Goal: Answer question/provide support

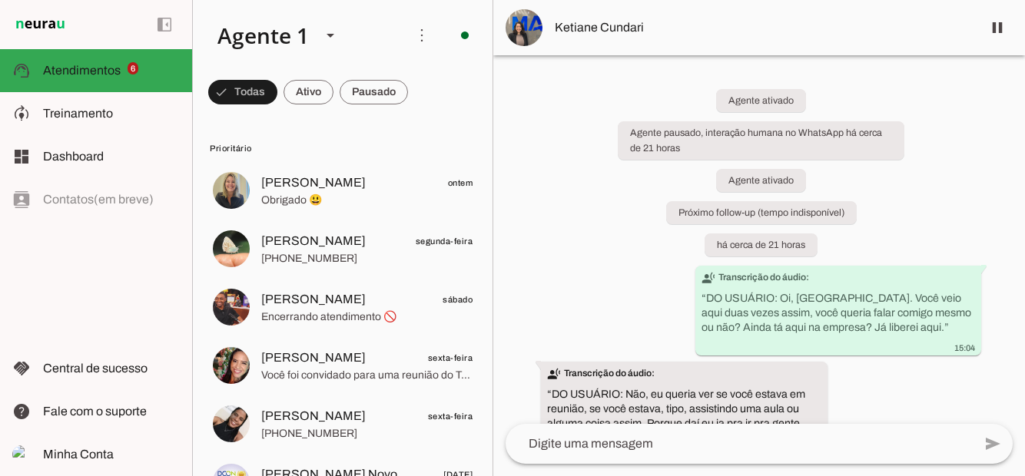
click at [277, 94] on span at bounding box center [242, 92] width 69 height 37
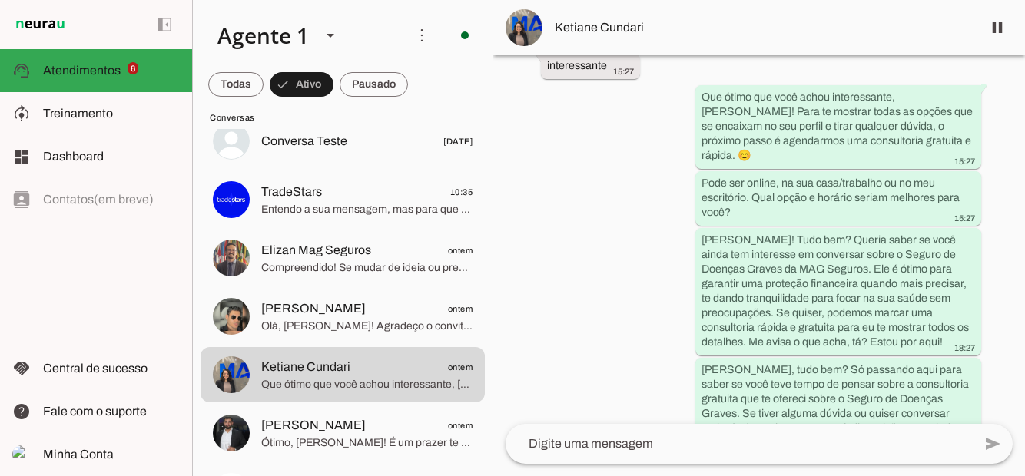
scroll to position [51, 0]
click at [994, 41] on span at bounding box center [997, 27] width 37 height 37
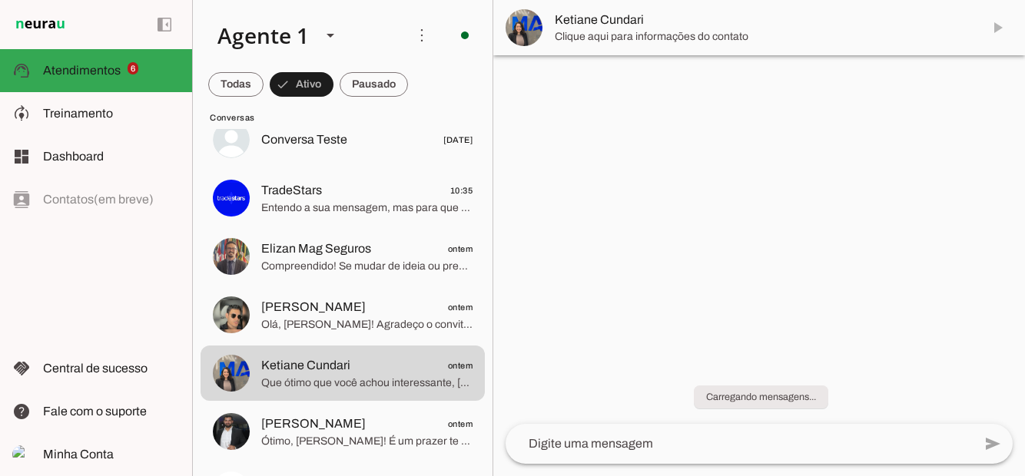
scroll to position [0, 0]
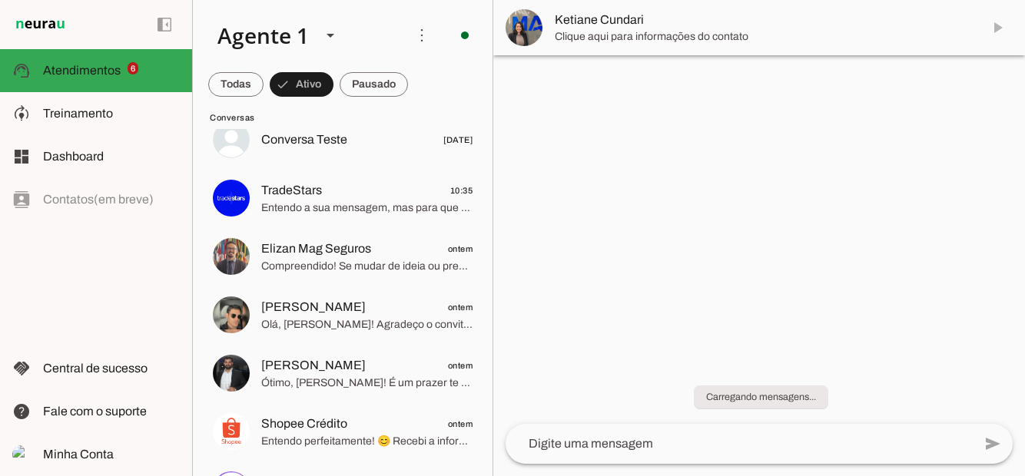
click at [309, 257] on span "Elizan Mag Seguros" at bounding box center [316, 249] width 110 height 18
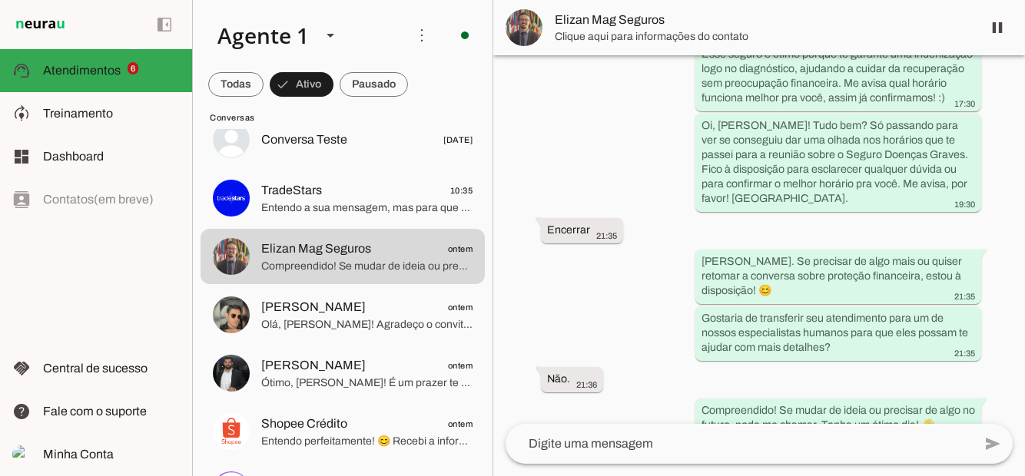
scroll to position [1079, 0]
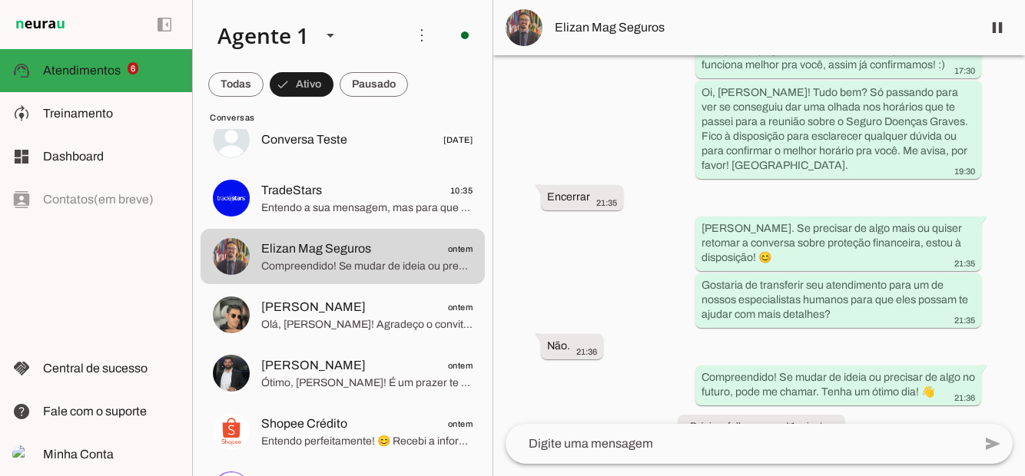
click at [997, 29] on span at bounding box center [997, 27] width 37 height 37
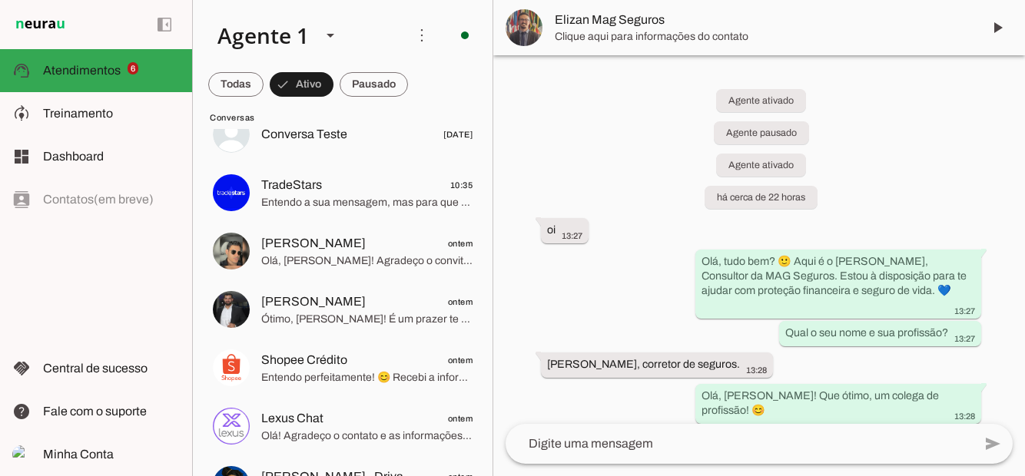
scroll to position [61, 0]
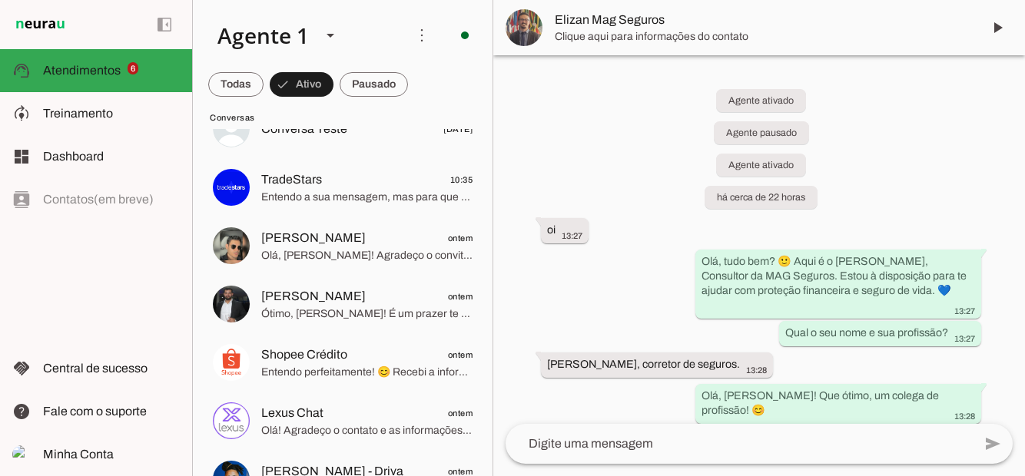
click at [350, 310] on span "Ótimo, [PERSON_NAME]! É um prazer te atender. Como corretor, você já entende a …" at bounding box center [366, 313] width 211 height 15
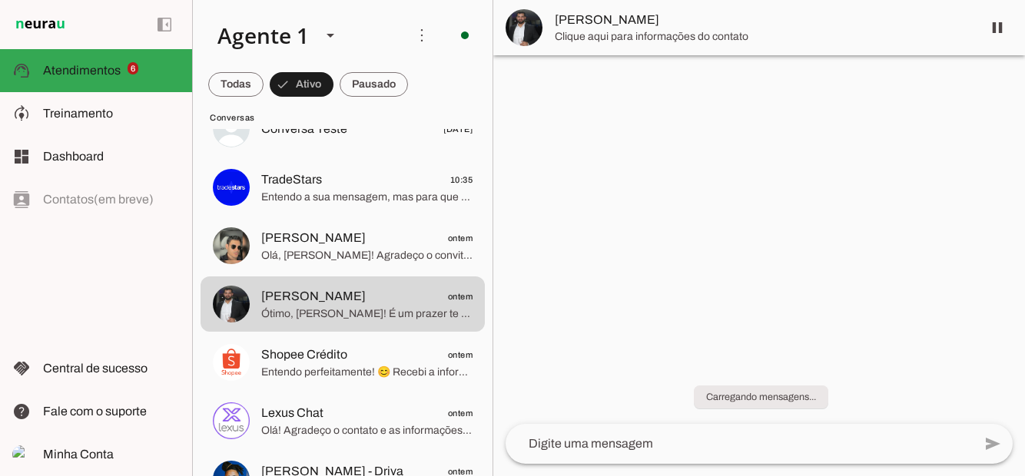
click at [1004, 22] on span at bounding box center [997, 27] width 37 height 37
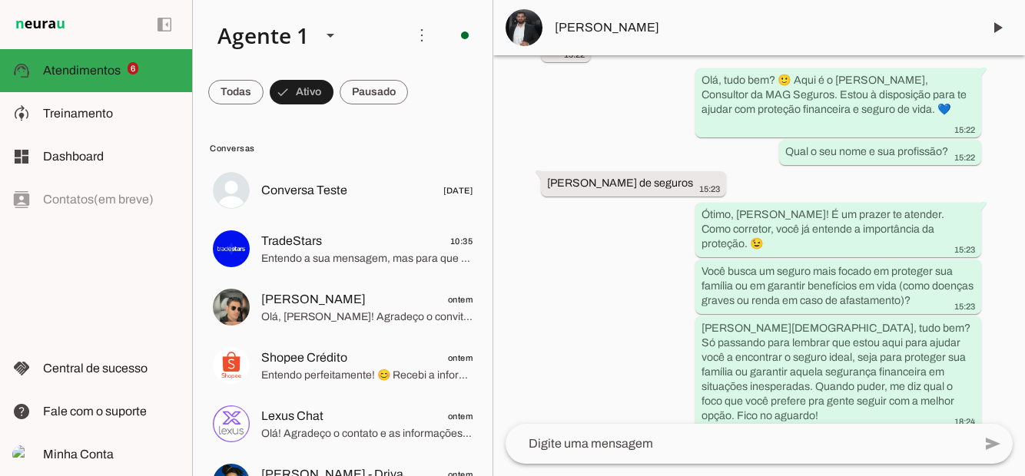
click at [72, 114] on span "Treinamento" at bounding box center [78, 113] width 70 height 13
